Goal: Find contact information: Find contact information

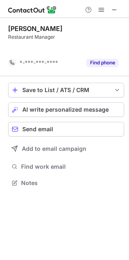
scroll to position [164, 129]
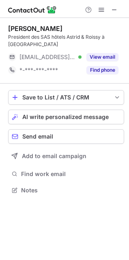
scroll to position [184, 129]
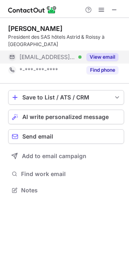
click at [107, 52] on div "View email" at bounding box center [100, 56] width 37 height 13
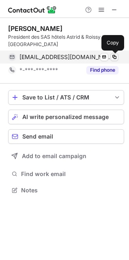
click at [114, 57] on span at bounding box center [114, 57] width 7 height 7
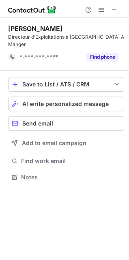
scroll to position [171, 129]
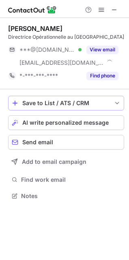
scroll to position [190, 129]
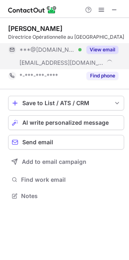
click at [107, 49] on button "View email" at bounding box center [103, 50] width 32 height 8
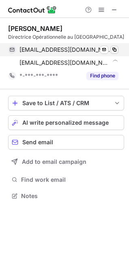
click at [116, 47] on span at bounding box center [114, 49] width 7 height 7
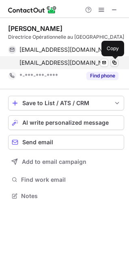
click at [115, 61] on span at bounding box center [114, 62] width 7 height 7
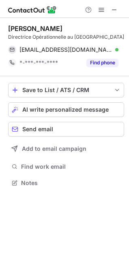
scroll to position [177, 129]
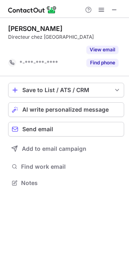
scroll to position [164, 129]
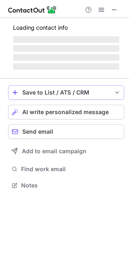
scroll to position [4, 4]
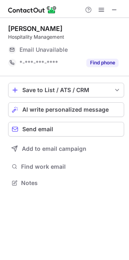
scroll to position [4, 4]
